Goal: Find specific page/section: Find specific page/section

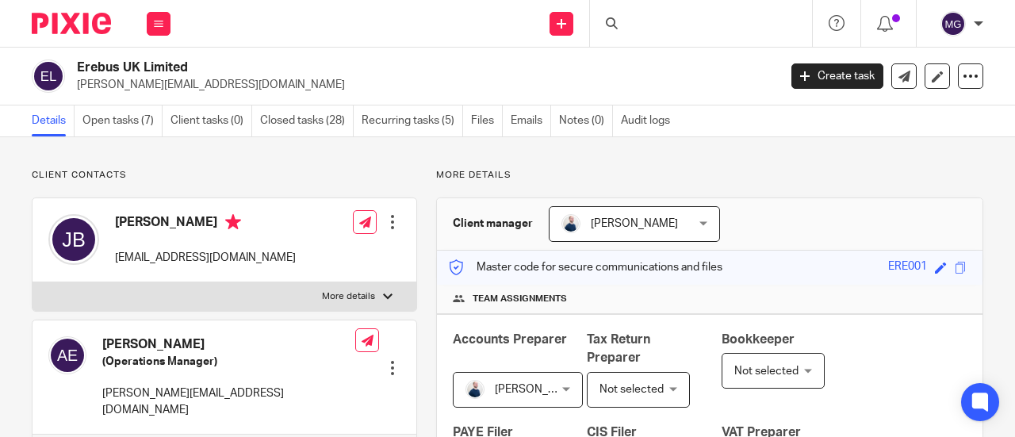
click at [692, 28] on div at bounding box center [701, 23] width 222 height 47
click at [695, 23] on input "Search" at bounding box center [693, 26] width 143 height 14
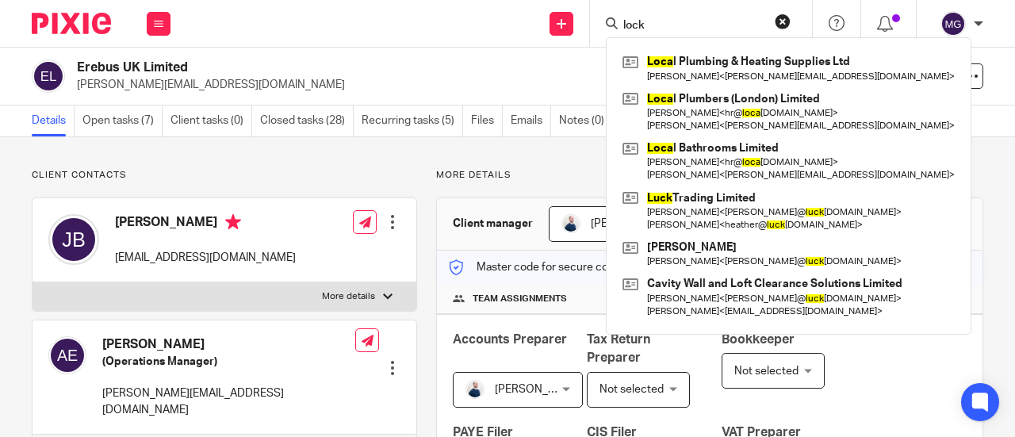
type input "lock"
click at [780, 25] on button "reset" at bounding box center [783, 21] width 16 height 16
click at [758, 25] on form at bounding box center [706, 23] width 169 height 20
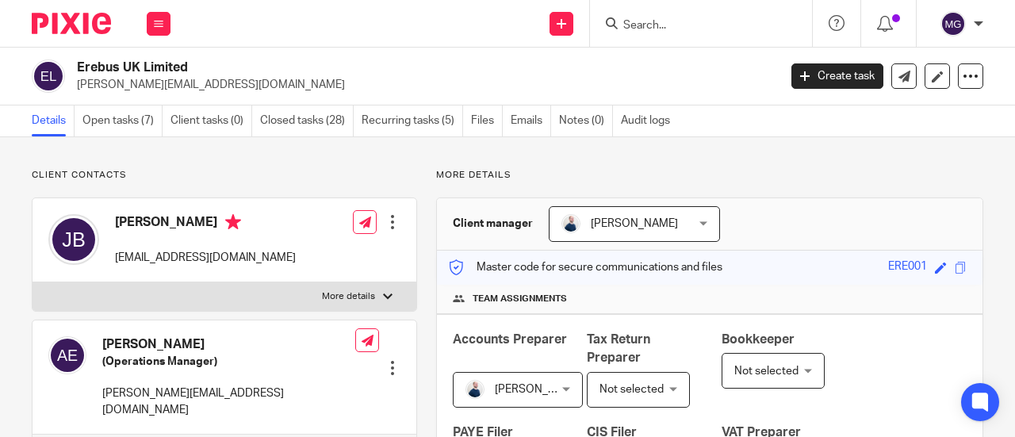
click at [758, 25] on input "Search" at bounding box center [693, 26] width 143 height 14
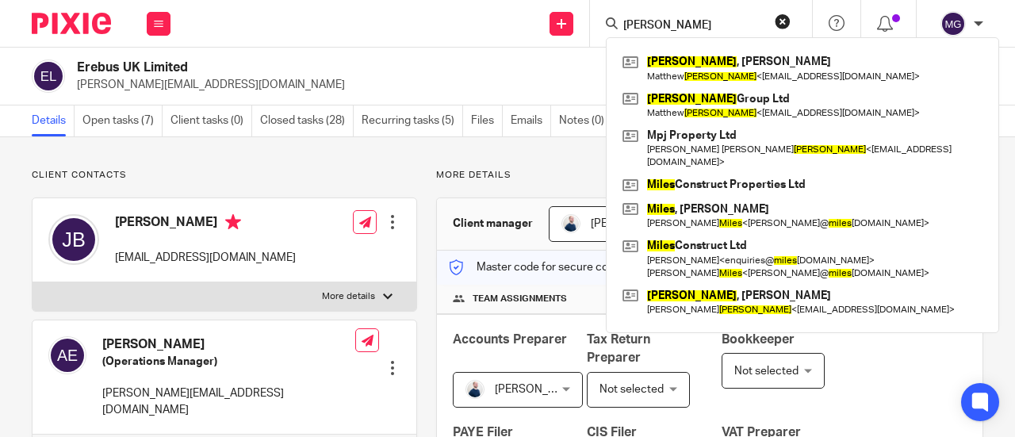
type input "myles"
click at [782, 20] on button "reset" at bounding box center [783, 21] width 16 height 16
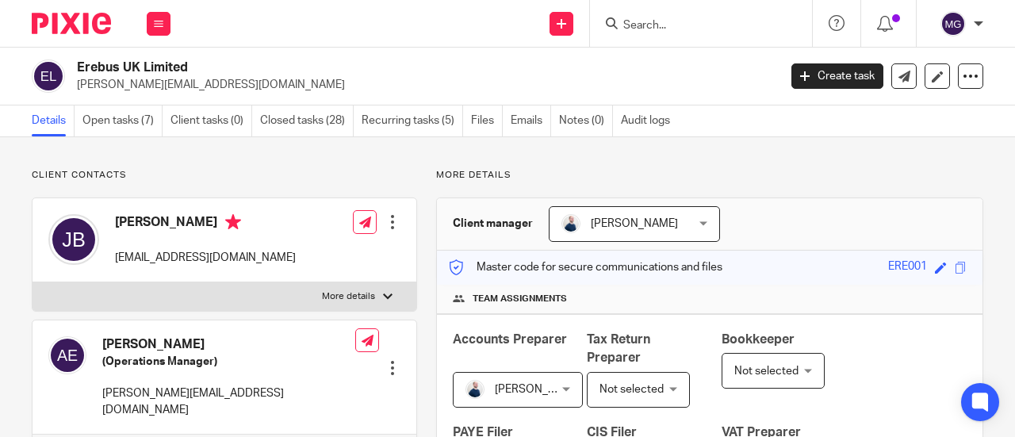
click at [757, 20] on input "Search" at bounding box center [693, 26] width 143 height 14
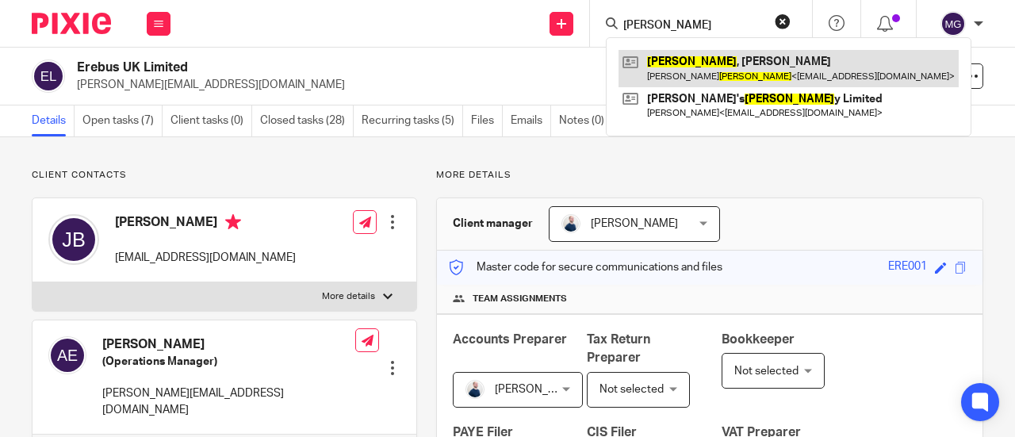
type input "baker"
click at [725, 58] on link at bounding box center [789, 68] width 340 height 36
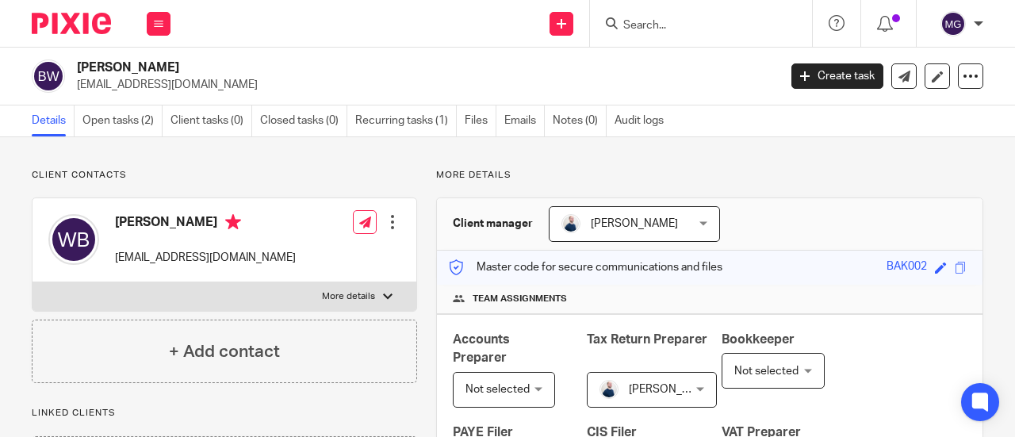
click at [731, 14] on form at bounding box center [706, 23] width 169 height 20
click at [725, 20] on input "Search" at bounding box center [693, 26] width 143 height 14
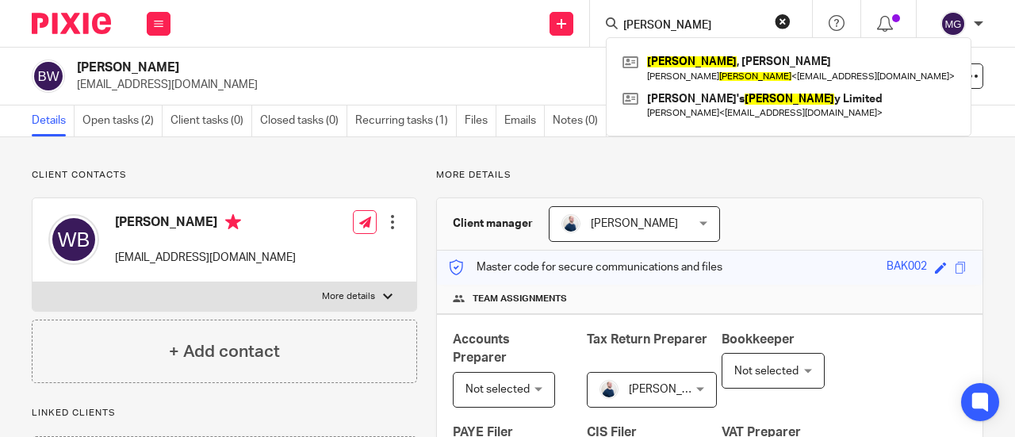
type input "[PERSON_NAME]"
drag, startPoint x: 783, startPoint y: 18, endPoint x: 765, endPoint y: 21, distance: 18.5
click at [782, 18] on button "reset" at bounding box center [783, 21] width 16 height 16
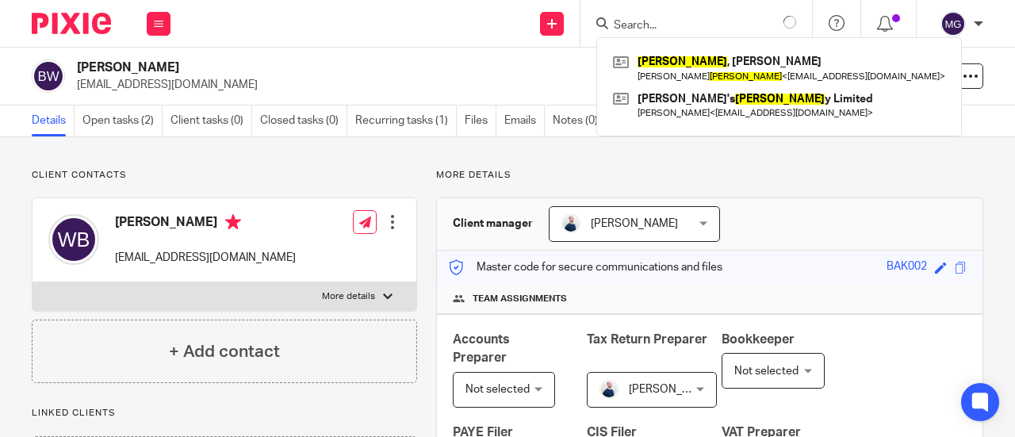
click at [747, 21] on input "Search" at bounding box center [683, 26] width 143 height 14
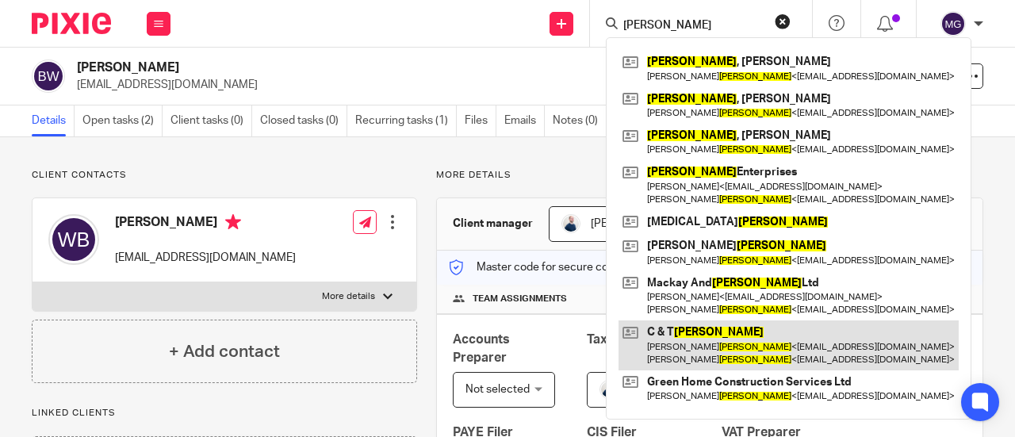
type input "evans"
click at [688, 339] on link at bounding box center [789, 344] width 340 height 49
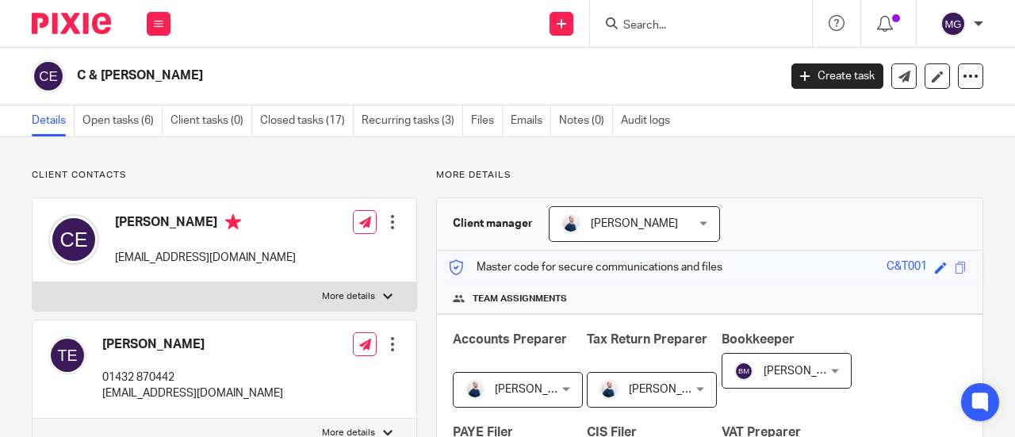
drag, startPoint x: 151, startPoint y: 73, endPoint x: 72, endPoint y: 79, distance: 78.7
click at [73, 77] on div "C & T Evans" at bounding box center [400, 75] width 736 height 33
copy h2 "C & T Evans"
click at [704, 14] on form at bounding box center [706, 23] width 169 height 20
click at [711, 20] on input "Search" at bounding box center [693, 26] width 143 height 14
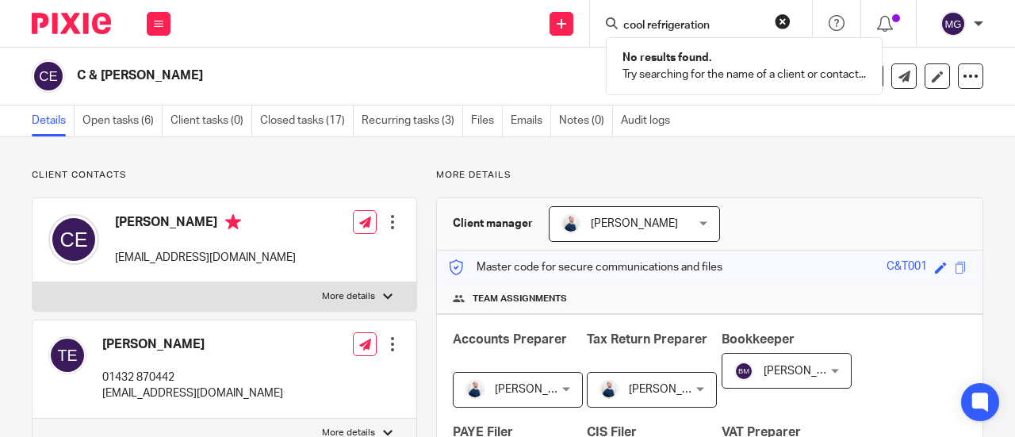
click button "submit" at bounding box center [0, 0] width 0 height 0
click at [732, 25] on input "cool refrigeration" at bounding box center [693, 26] width 143 height 14
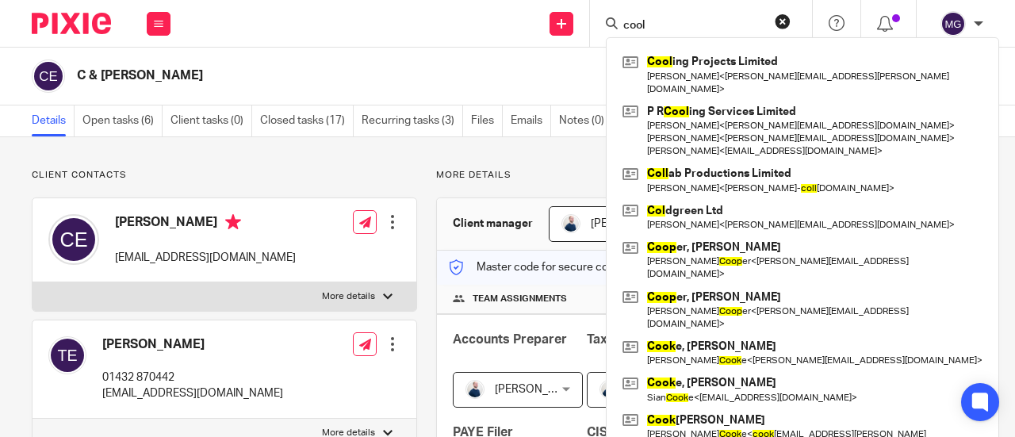
type input "cool"
click at [783, 18] on button "reset" at bounding box center [783, 21] width 16 height 16
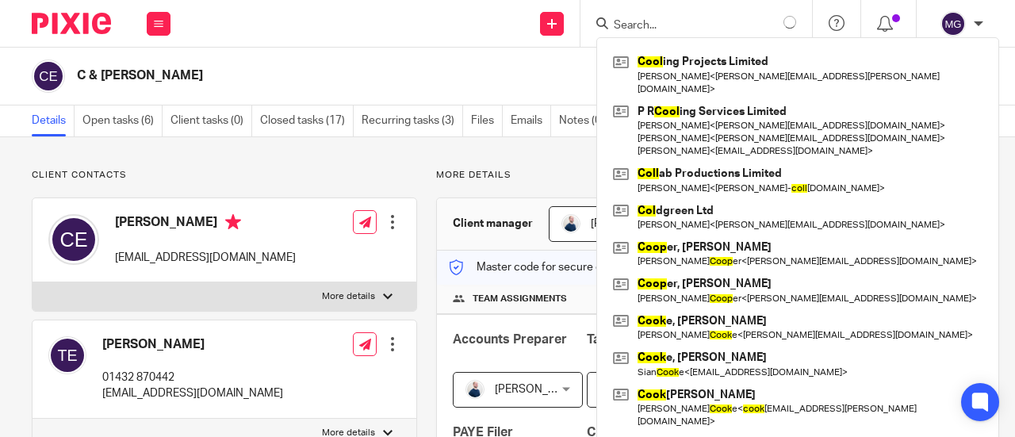
click at [743, 26] on input "Search" at bounding box center [683, 26] width 143 height 14
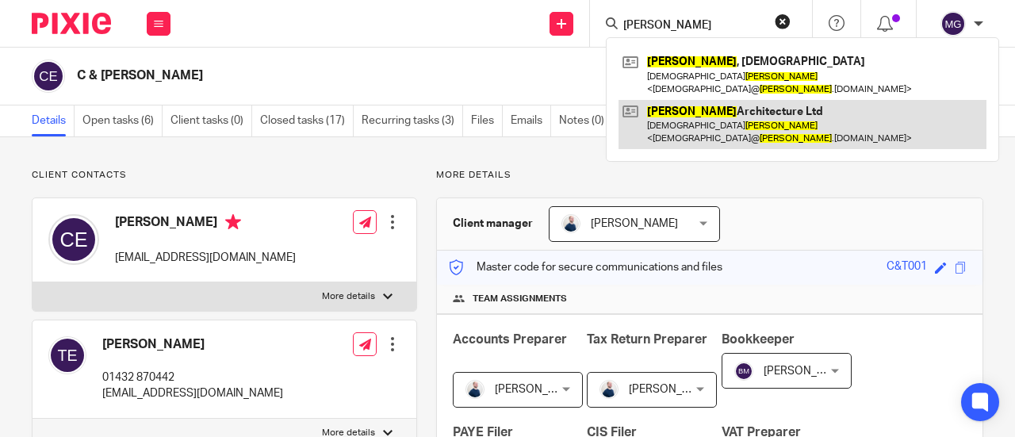
type input "montez"
click at [704, 100] on link at bounding box center [803, 124] width 368 height 49
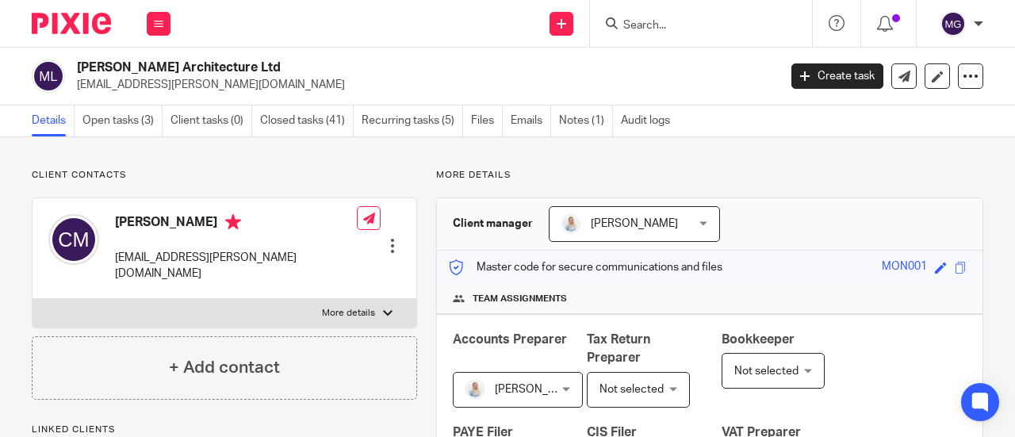
click at [731, 21] on input "Search" at bounding box center [693, 26] width 143 height 14
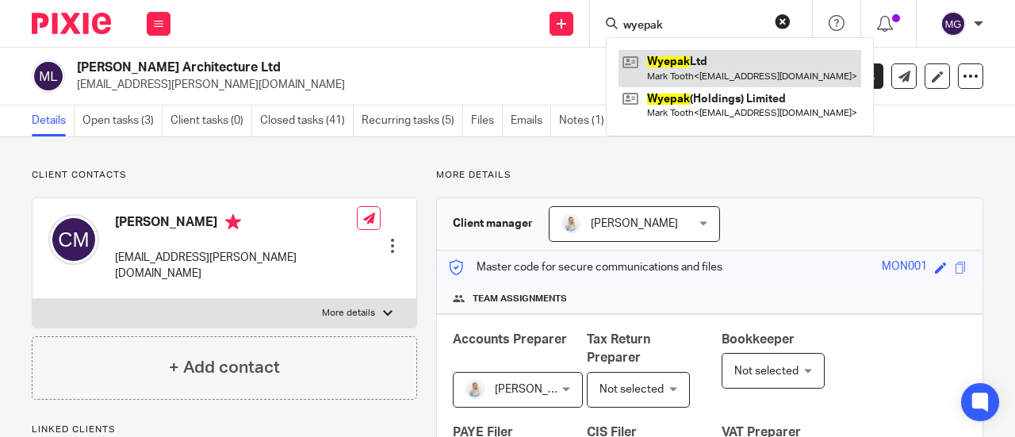
type input "wyepak"
click at [694, 59] on link at bounding box center [740, 68] width 243 height 36
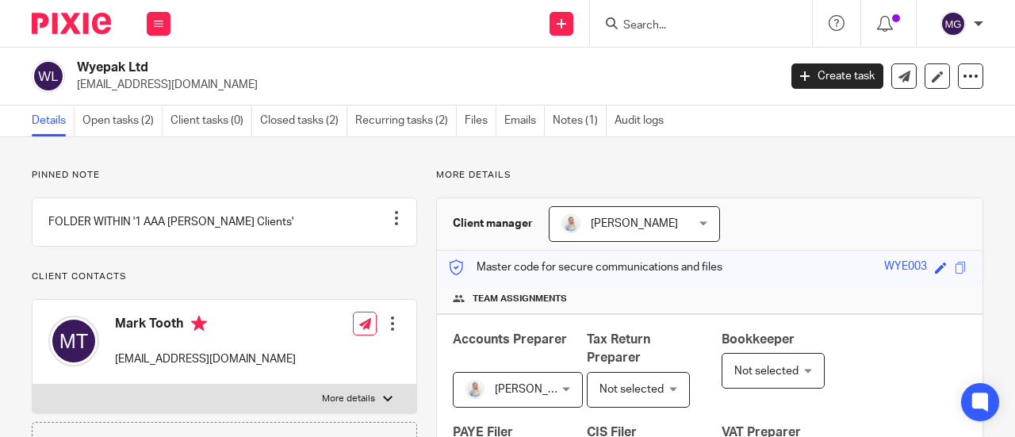
click at [707, 23] on input "Search" at bounding box center [693, 26] width 143 height 14
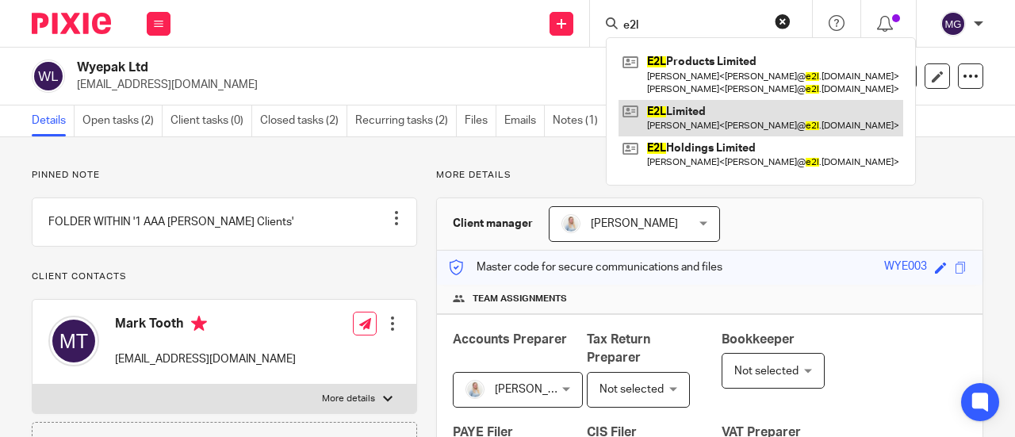
type input "e2l"
click at [669, 113] on link at bounding box center [761, 118] width 285 height 36
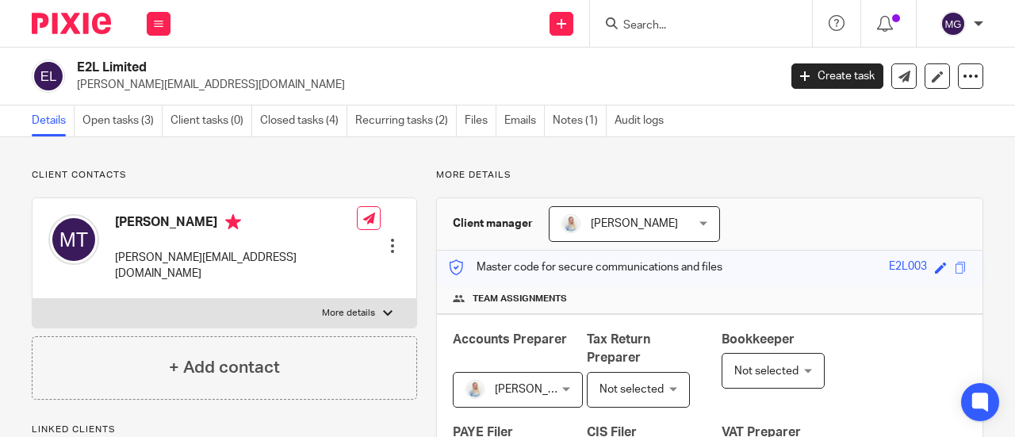
click at [718, 21] on input "Search" at bounding box center [693, 26] width 143 height 14
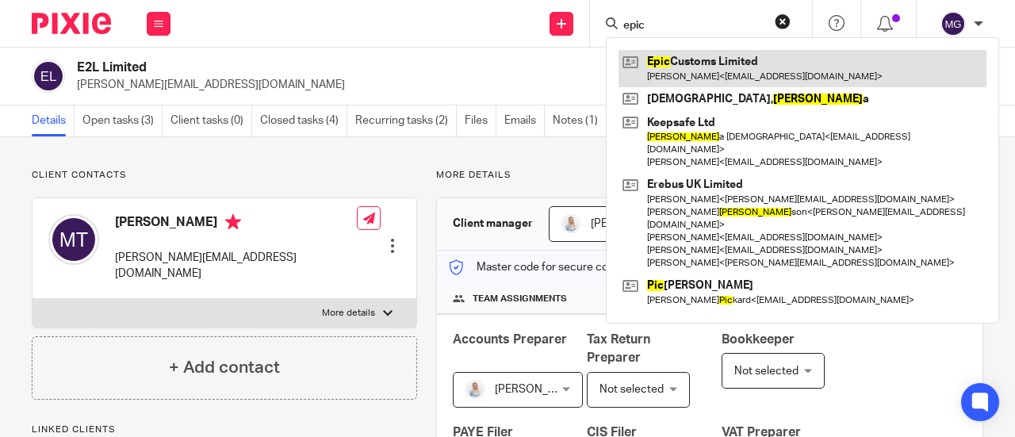
type input "epic"
click at [706, 64] on link at bounding box center [803, 68] width 368 height 36
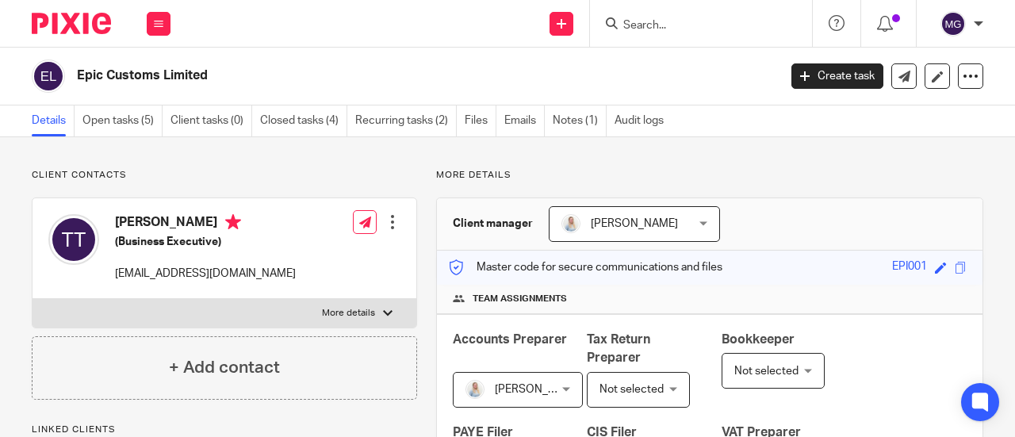
click at [734, 24] on input "Search" at bounding box center [693, 26] width 143 height 14
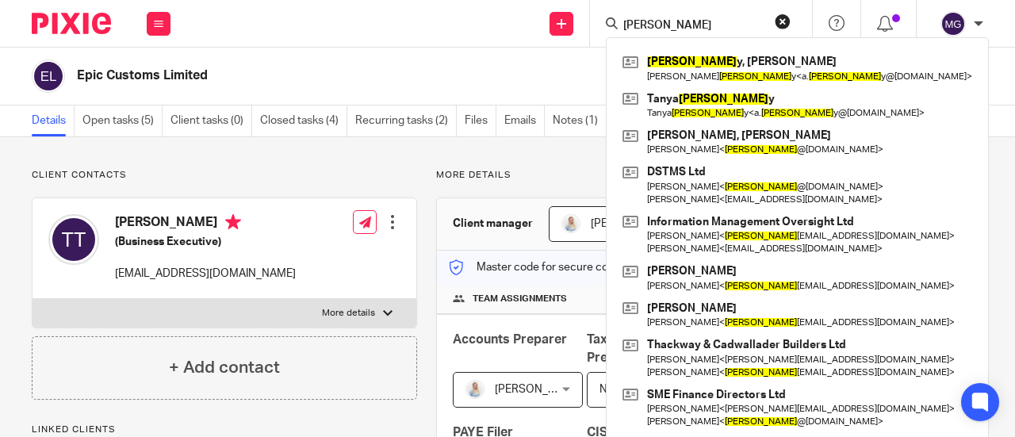
type input "[PERSON_NAME]"
